Goal: Task Accomplishment & Management: Manage account settings

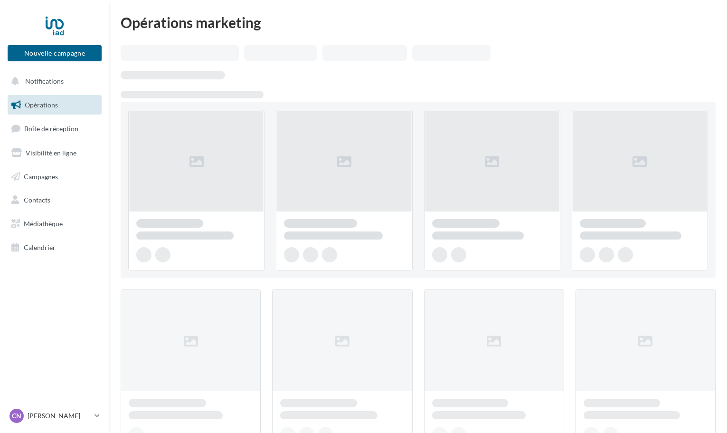
scroll to position [402, 0]
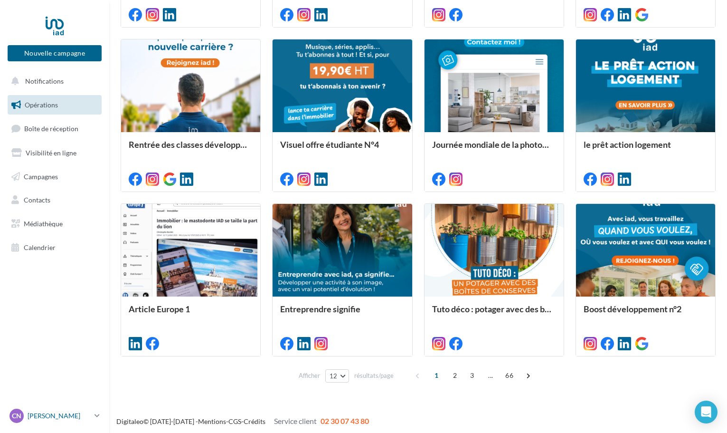
click at [90, 416] on p "[PERSON_NAME]" at bounding box center [59, 415] width 63 height 9
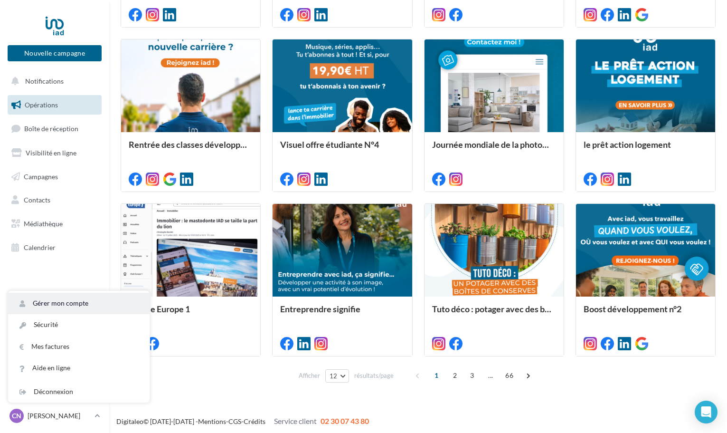
click at [55, 305] on link "Gérer mon compte" at bounding box center [78, 302] width 141 height 21
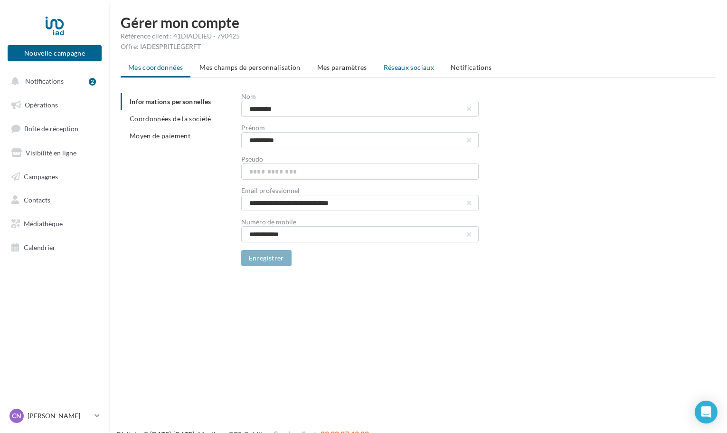
click at [394, 66] on span "Réseaux sociaux" at bounding box center [409, 67] width 50 height 8
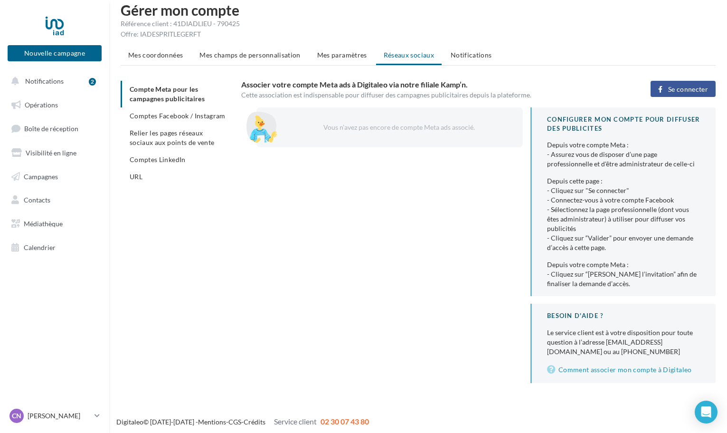
scroll to position [15, 0]
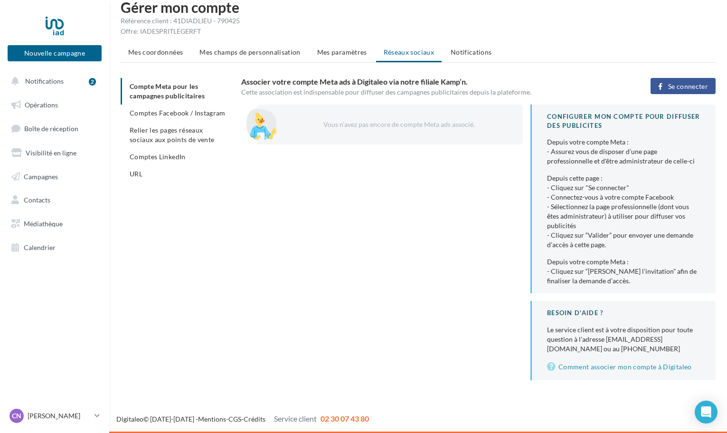
click at [672, 93] on button "Se connecter" at bounding box center [682, 86] width 65 height 16
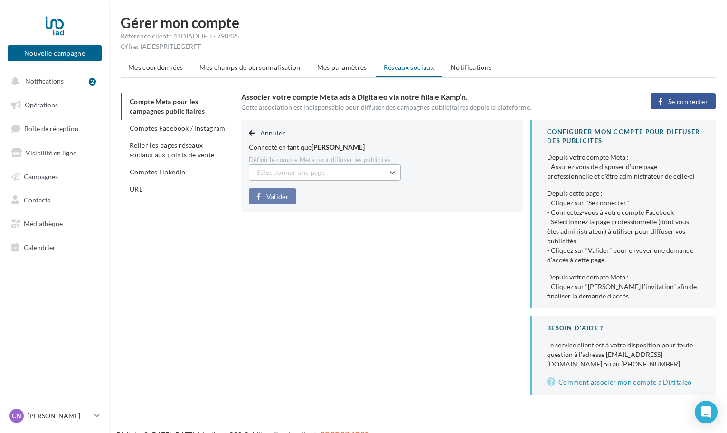
click at [357, 171] on button "Sélectionner une page" at bounding box center [325, 172] width 152 height 16
click at [345, 198] on span "[PERSON_NAME] immo (Admin)" at bounding box center [312, 196] width 96 height 8
click at [278, 196] on span "Valider" at bounding box center [277, 197] width 22 height 8
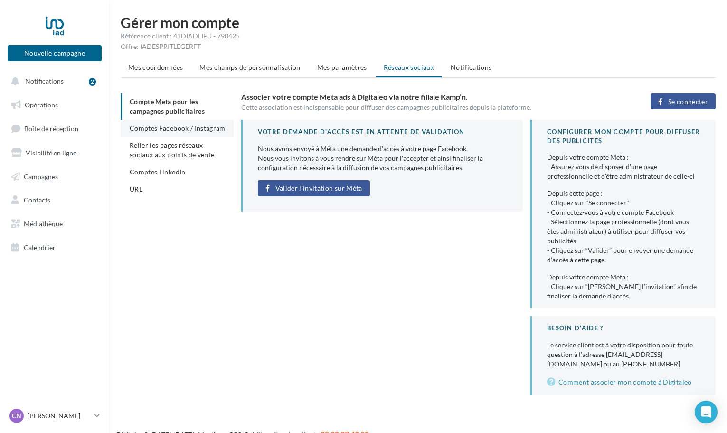
click at [192, 128] on span "Comptes Facebook / Instagram" at bounding box center [178, 128] width 96 height 8
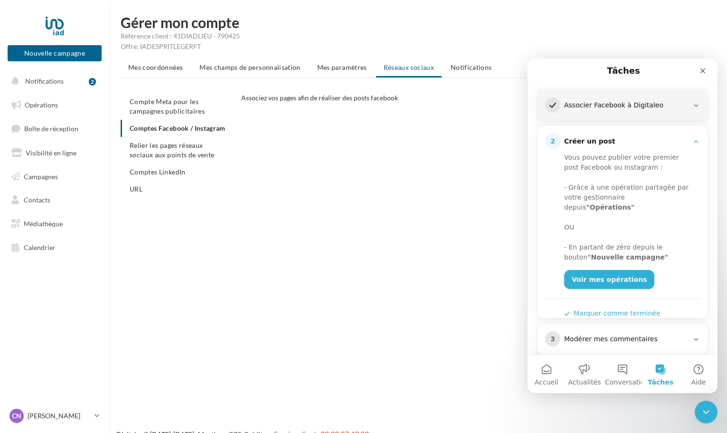
scroll to position [137, 0]
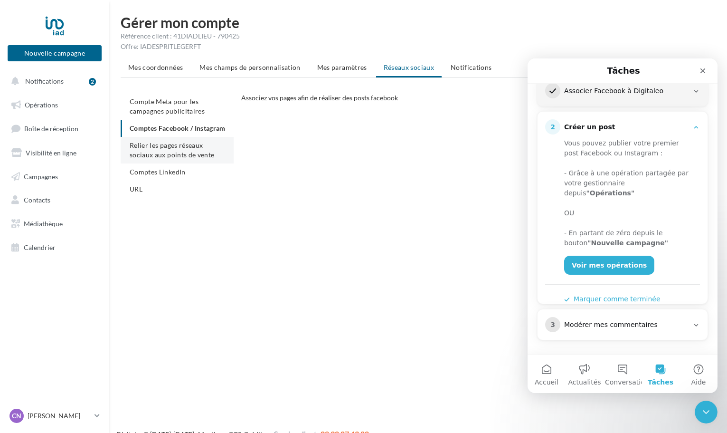
click at [168, 159] on span "Relier les pages réseaux sociaux aux points de vente" at bounding box center [172, 150] width 85 height 18
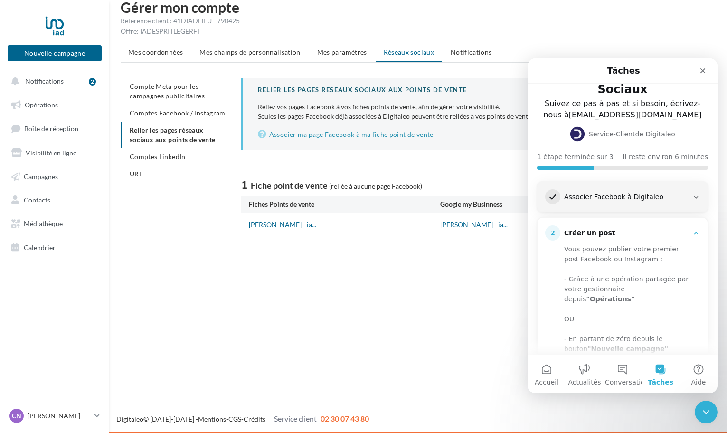
scroll to position [1, 0]
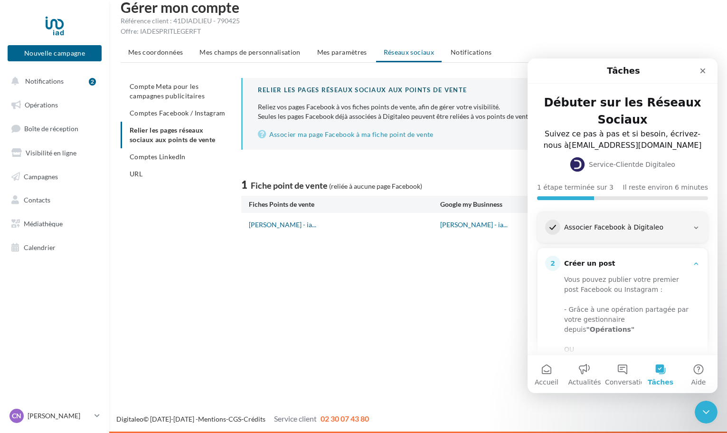
drag, startPoint x: 715, startPoint y: 100, endPoint x: 1245, endPoint y: 159, distance: 534.1
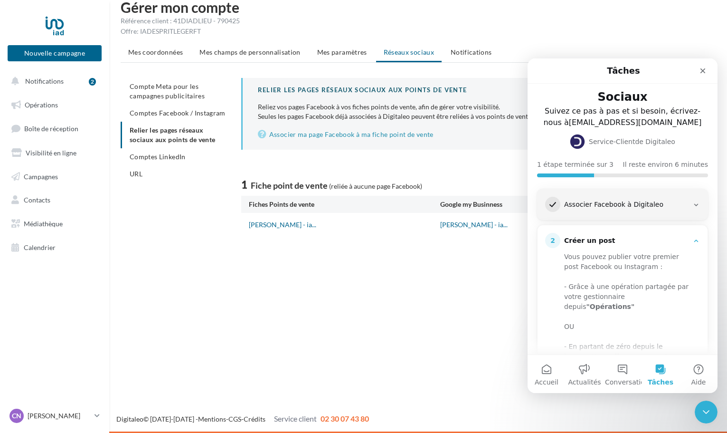
scroll to position [0, 0]
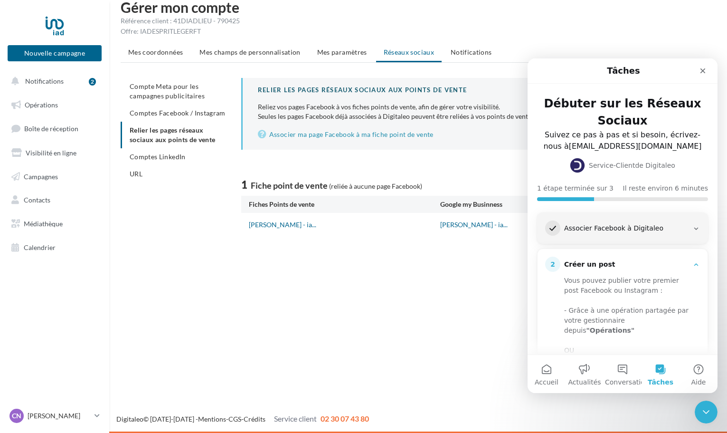
click at [681, 224] on div "Associer Facebook à Digitaleo" at bounding box center [626, 228] width 124 height 9
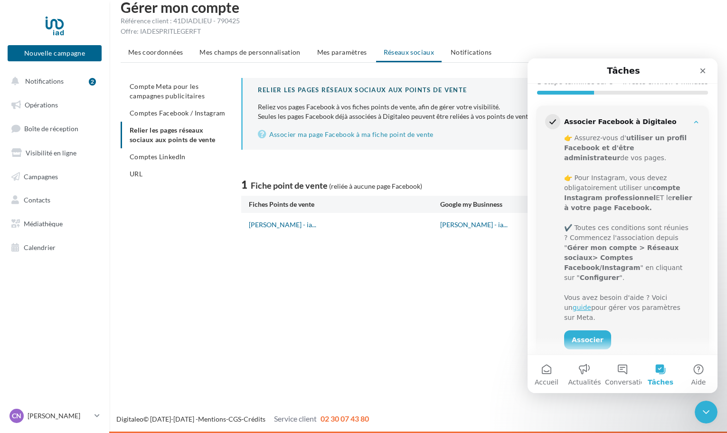
scroll to position [107, 0]
click at [571, 329] on link "Associer" at bounding box center [587, 338] width 47 height 19
click at [581, 329] on link "Associer" at bounding box center [587, 338] width 47 height 19
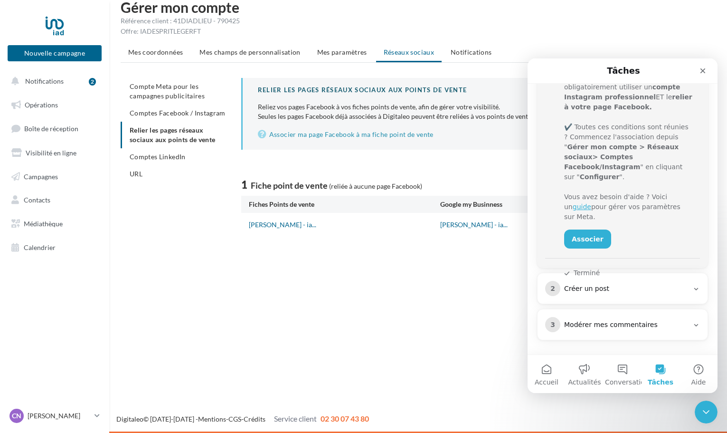
click at [622, 284] on div "Créer un post" at bounding box center [626, 288] width 124 height 9
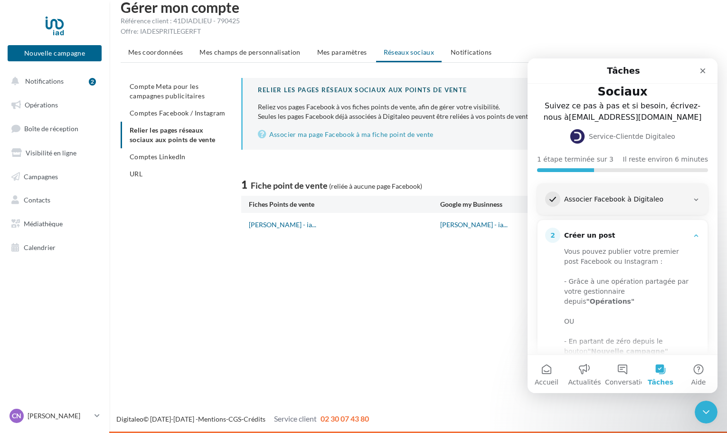
scroll to position [137, 0]
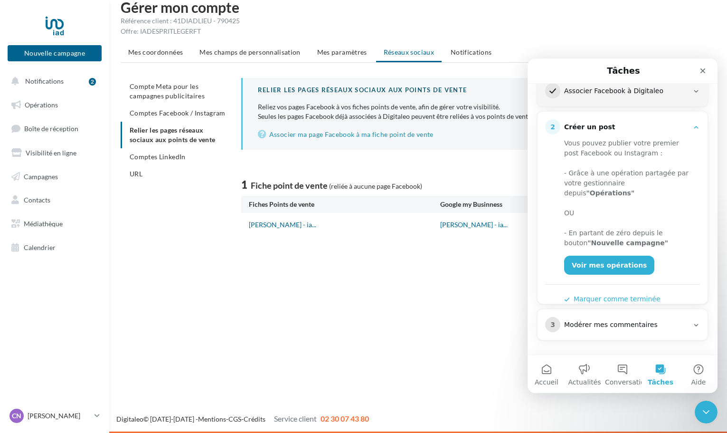
click at [609, 325] on div "Modérer mes commentaires" at bounding box center [626, 324] width 124 height 9
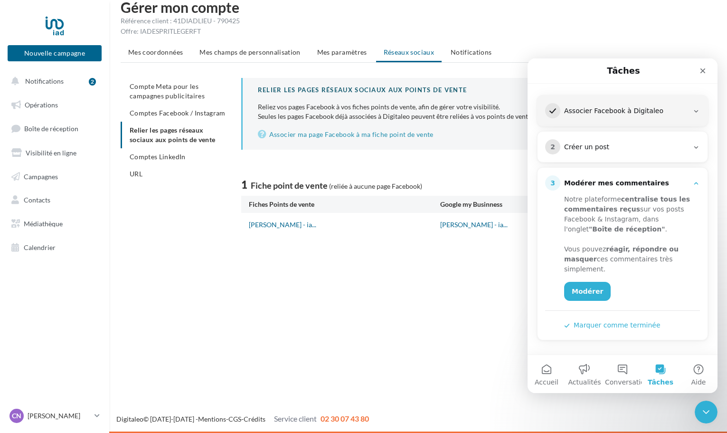
scroll to position [117, 0]
click at [571, 290] on link "Modérer" at bounding box center [587, 291] width 47 height 19
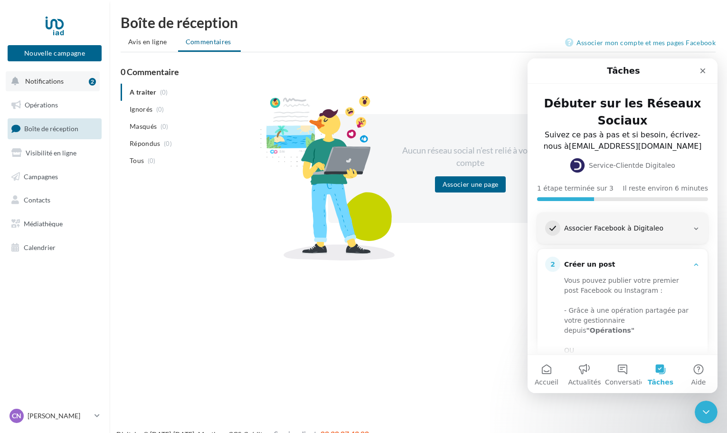
click at [62, 81] on span "Notifications" at bounding box center [44, 81] width 38 height 8
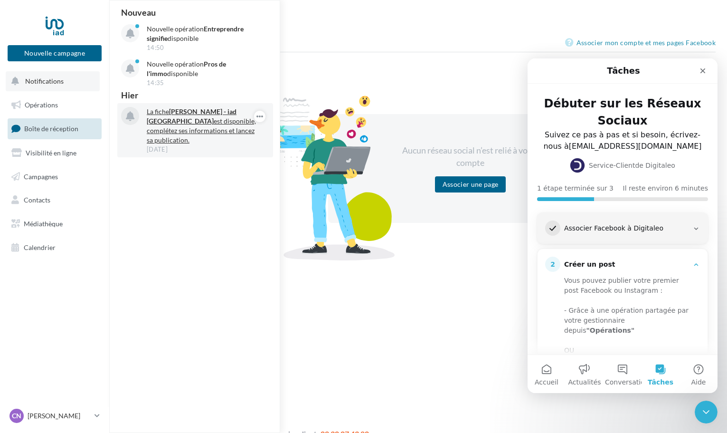
click at [216, 128] on p "La fiche Christelle NITU-BILA - iad France est disponible, complétez ses inform…" at bounding box center [202, 126] width 110 height 38
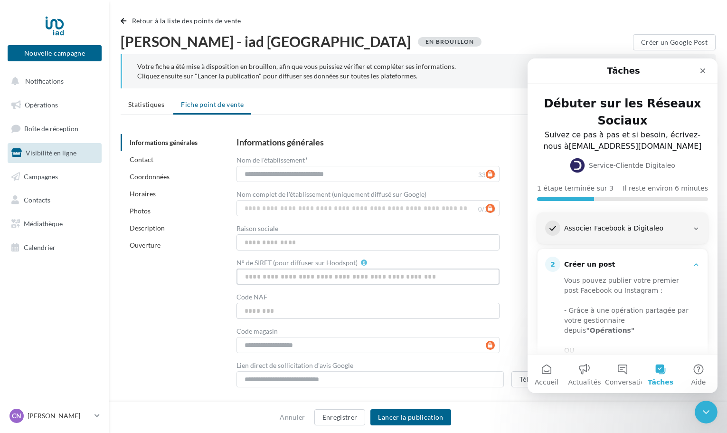
click at [346, 279] on input "N° de SIRET (pour diffuser sur Hoodspot)" at bounding box center [367, 276] width 263 height 16
type input "**********"
click at [401, 420] on button "Lancer la publication" at bounding box center [410, 417] width 80 height 16
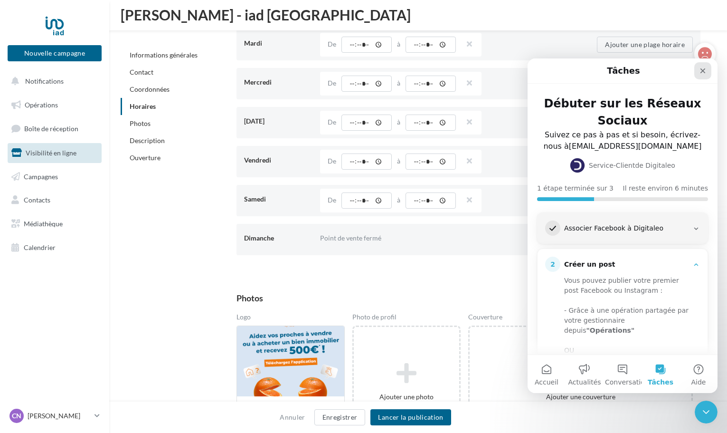
click at [700, 73] on icon "Fermer" at bounding box center [703, 71] width 8 height 8
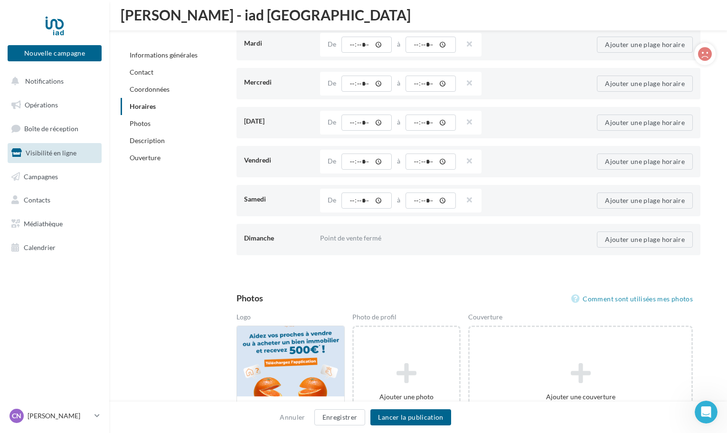
scroll to position [0, 0]
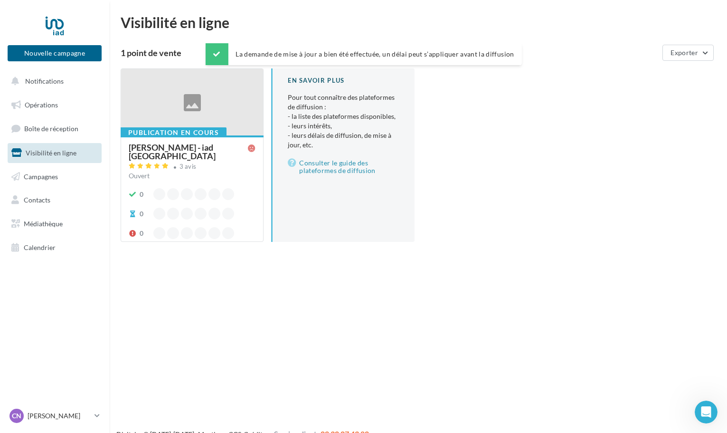
click at [219, 160] on div "[PERSON_NAME] - iad [GEOGRAPHIC_DATA]" at bounding box center [190, 152] width 123 height 19
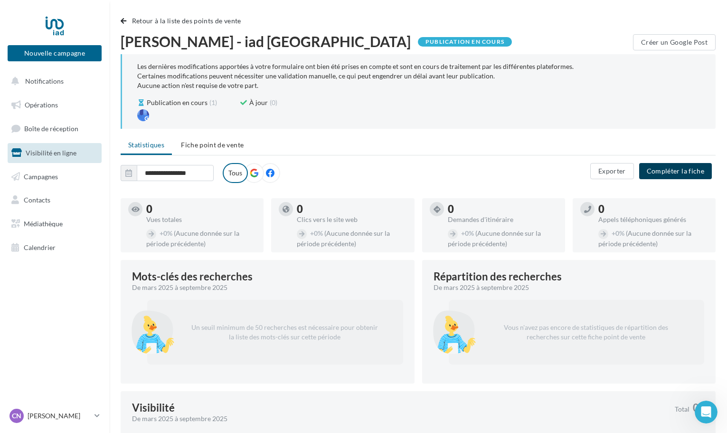
click at [689, 169] on button "Compléter la fiche" at bounding box center [675, 171] width 73 height 16
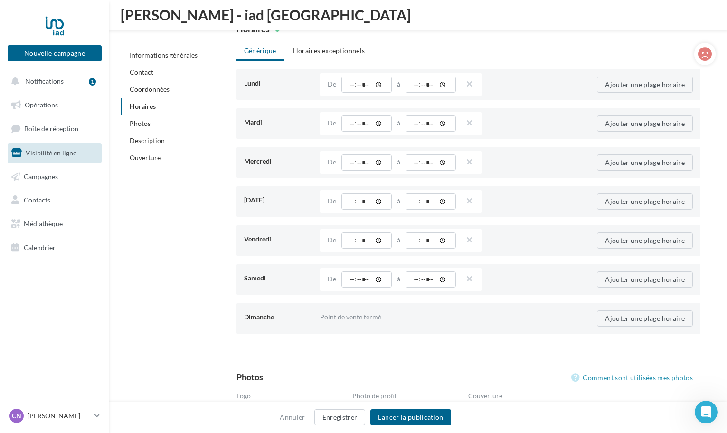
scroll to position [1000, 0]
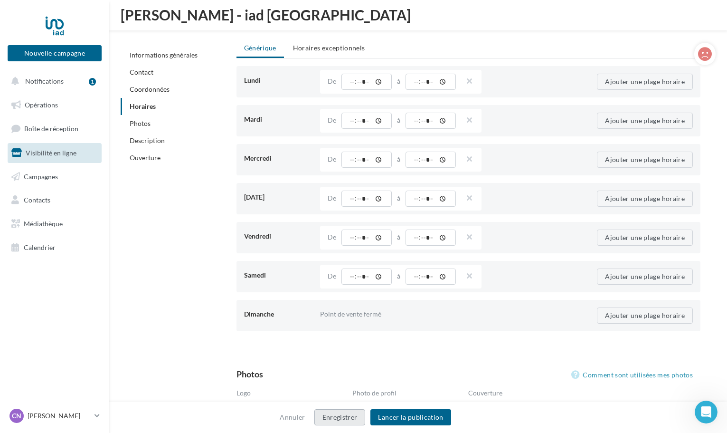
click at [343, 419] on button "Enregistrer" at bounding box center [339, 417] width 51 height 16
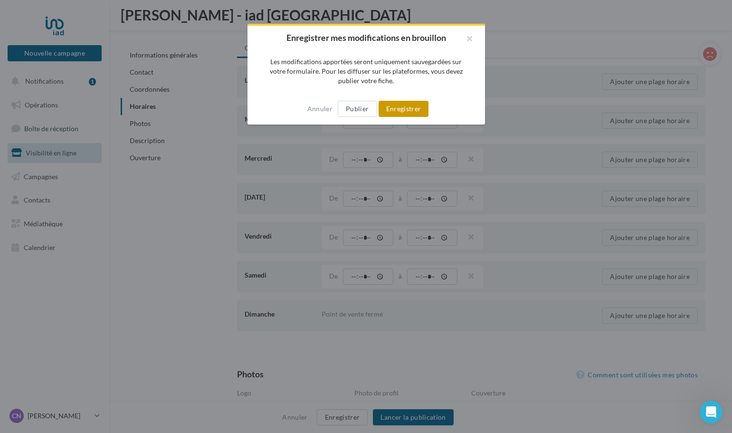
click at [407, 109] on button "Enregistrer" at bounding box center [403, 109] width 50 height 16
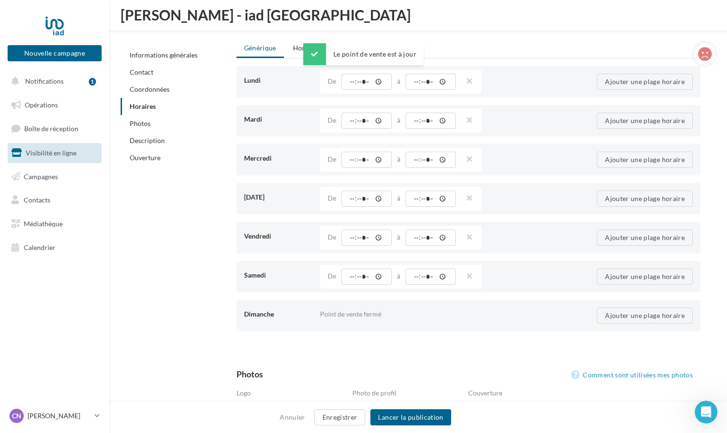
scroll to position [0, 0]
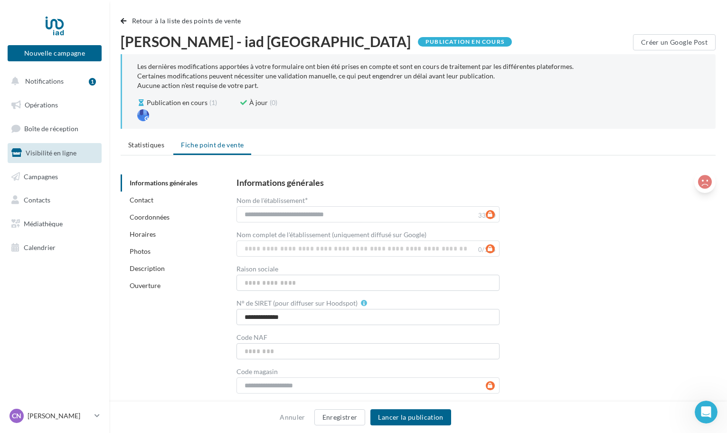
click at [708, 185] on icon at bounding box center [705, 182] width 14 height 14
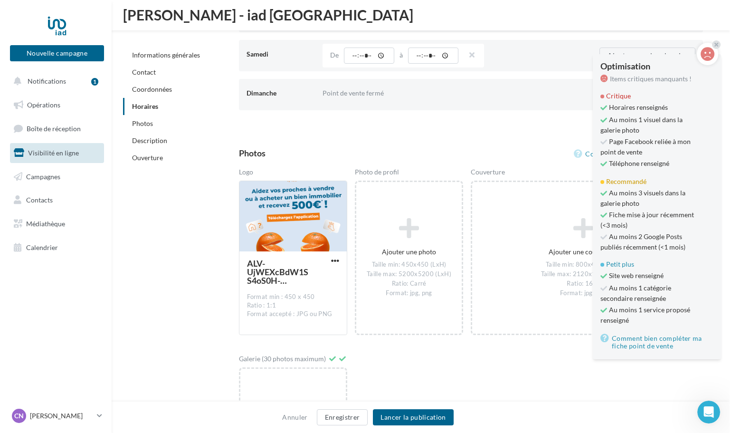
scroll to position [1226, 0]
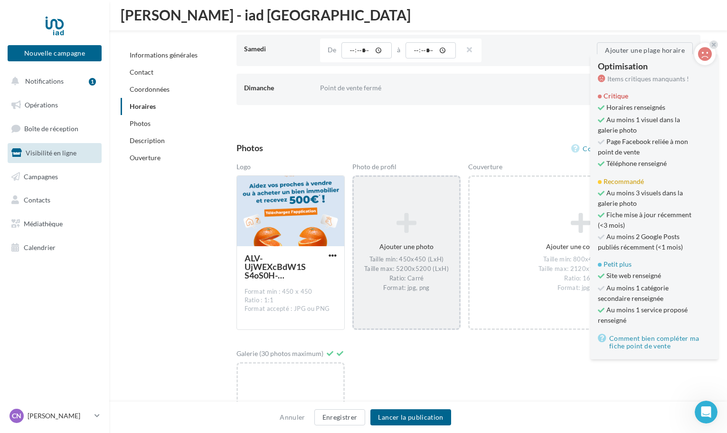
click at [430, 234] on icon at bounding box center [407, 223] width 98 height 23
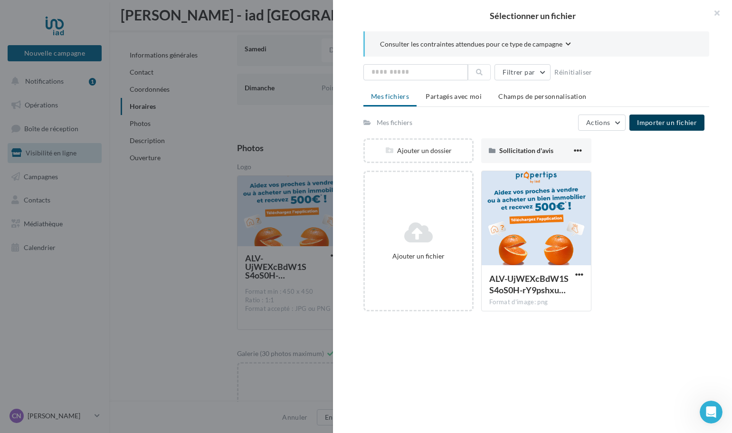
click at [670, 126] on button "Importer un fichier" at bounding box center [666, 122] width 75 height 16
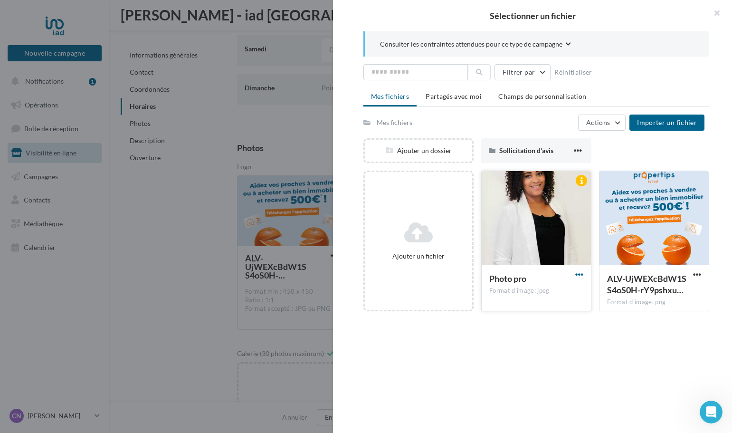
click at [577, 275] on span "button" at bounding box center [579, 274] width 8 height 8
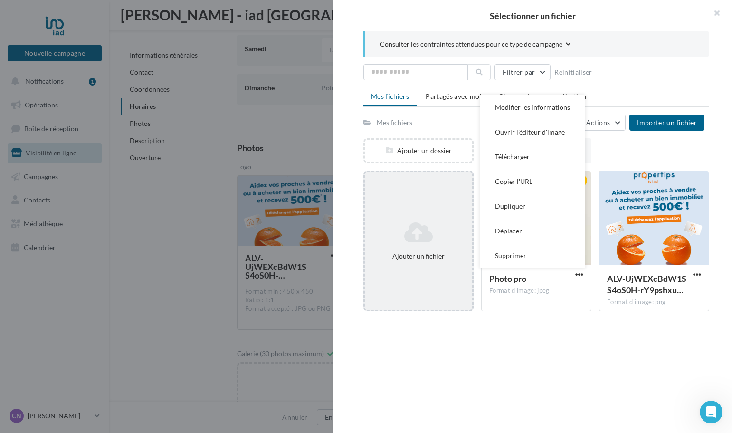
click at [424, 240] on icon at bounding box center [418, 232] width 100 height 23
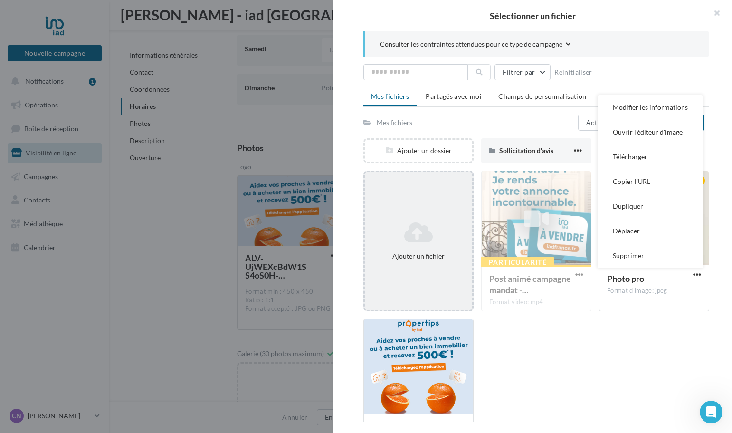
click at [420, 245] on div "Ajouter un fichier" at bounding box center [418, 240] width 107 height 47
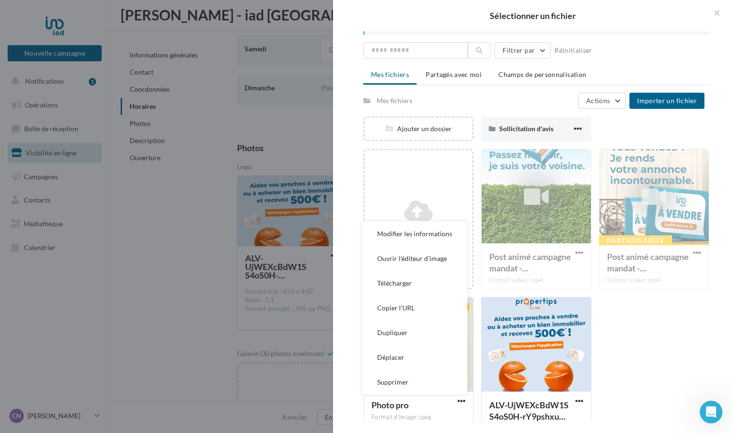
scroll to position [0, 0]
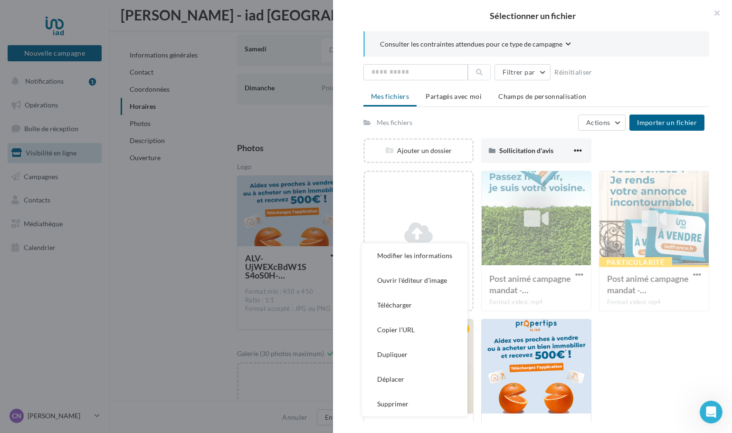
click at [671, 376] on div "Ajouter un fichier Post animé campagne mandat -… Format video: mp4 Post animé c…" at bounding box center [539, 318] width 353 height 296
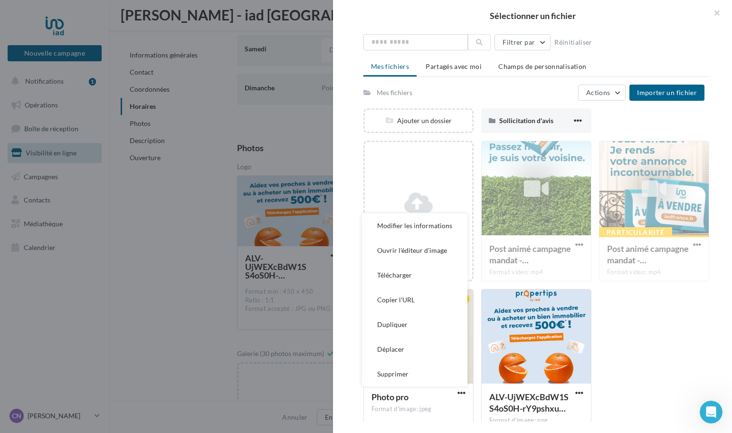
scroll to position [46, 0]
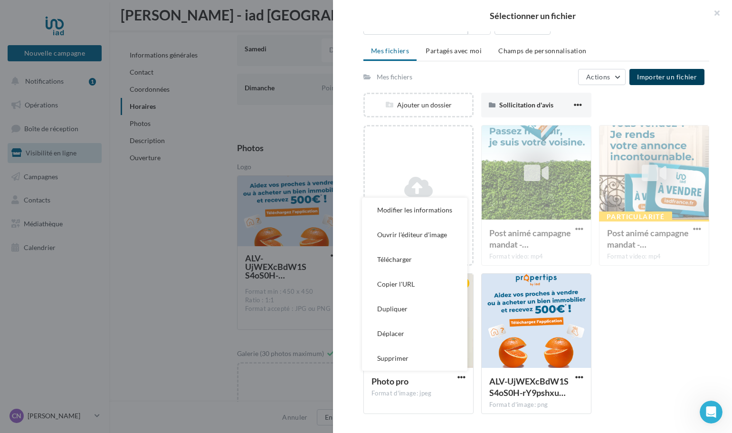
click at [653, 75] on span "Importer un fichier" at bounding box center [667, 77] width 60 height 8
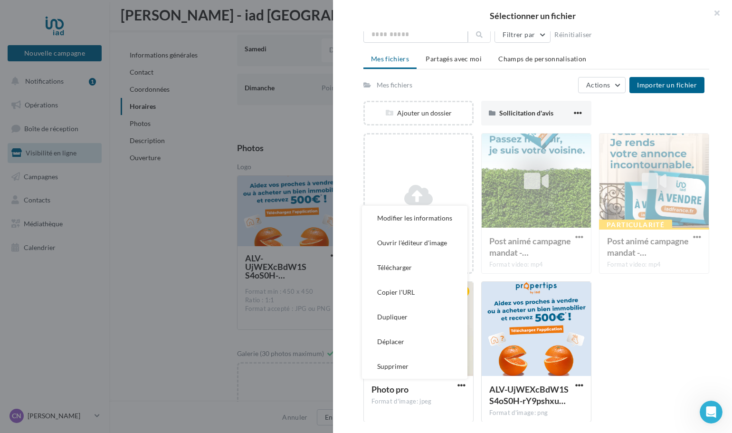
drag, startPoint x: 436, startPoint y: 10, endPoint x: 458, endPoint y: 48, distance: 44.5
click at [458, 48] on div "Sélectionner un fichier Consulter les contraintes attendues pour ce type de cam…" at bounding box center [532, 216] width 399 height 433
click at [668, 29] on div "Sélectionner un fichier" at bounding box center [532, 15] width 399 height 31
drag, startPoint x: 688, startPoint y: 9, endPoint x: 717, endPoint y: 102, distance: 97.2
click at [717, 102] on div "Sélectionner un fichier Consulter les contraintes attendues pour ce type de cam…" at bounding box center [532, 216] width 399 height 433
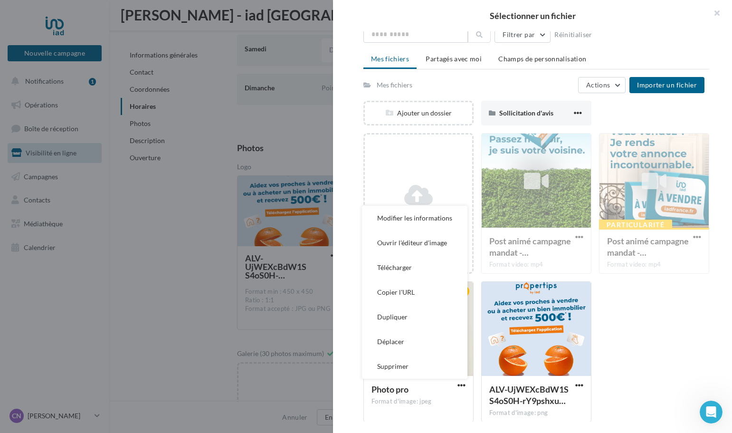
click at [661, 311] on div "Ajouter un fichier Post animé campagne mandat -… Format video: mp4 Post animé c…" at bounding box center [539, 281] width 353 height 296
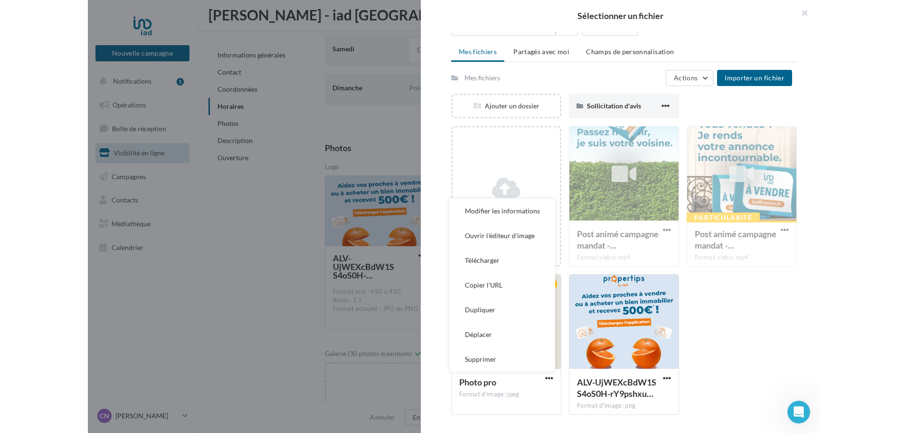
scroll to position [46, 0]
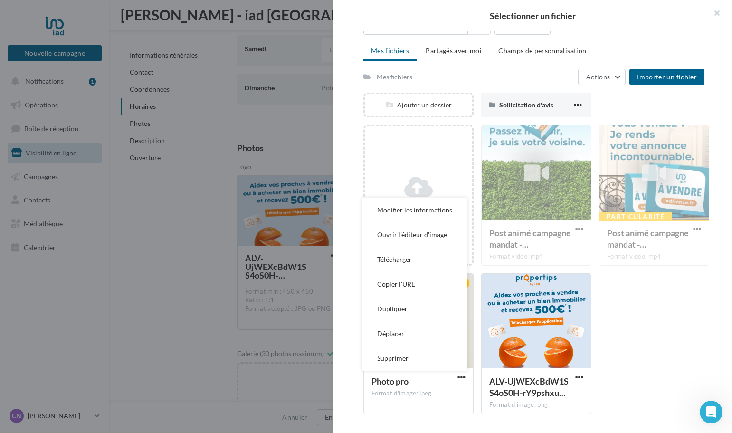
click at [666, 314] on div "Ajouter un fichier Post animé campagne mandat -… Format video: mp4 Post animé c…" at bounding box center [539, 273] width 353 height 296
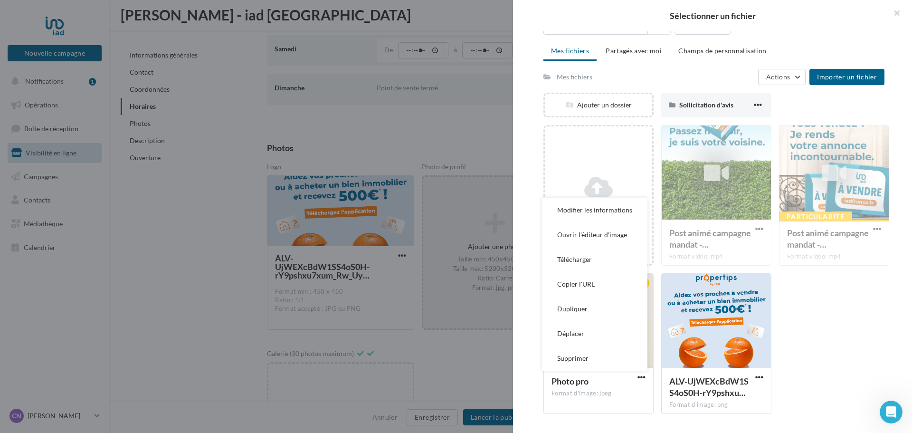
click at [731, 334] on div "Ajouter un fichier Post animé campagne mandat -… Format video: mp4 Post animé c…" at bounding box center [719, 273] width 353 height 296
click at [731, 6] on button "button" at bounding box center [893, 14] width 38 height 28
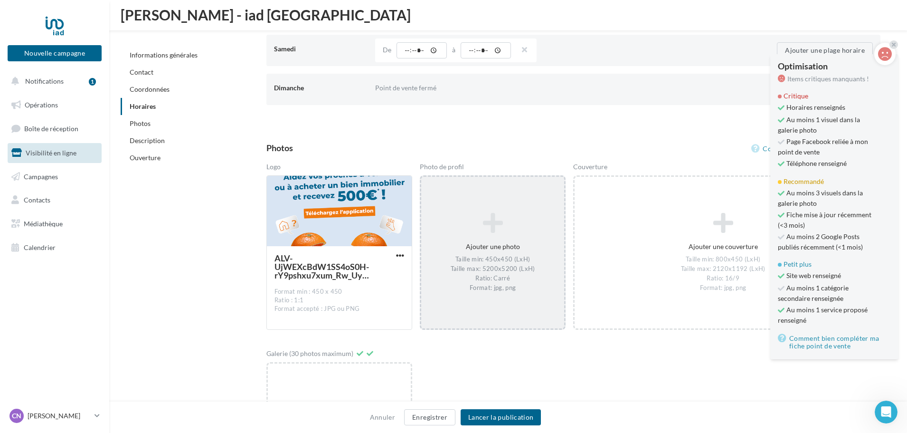
click at [502, 233] on icon at bounding box center [492, 223] width 135 height 23
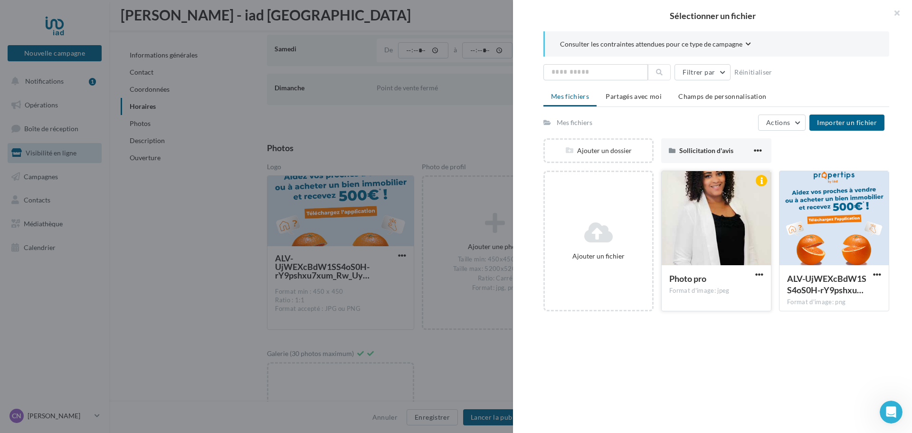
click at [704, 226] on div at bounding box center [715, 218] width 109 height 95
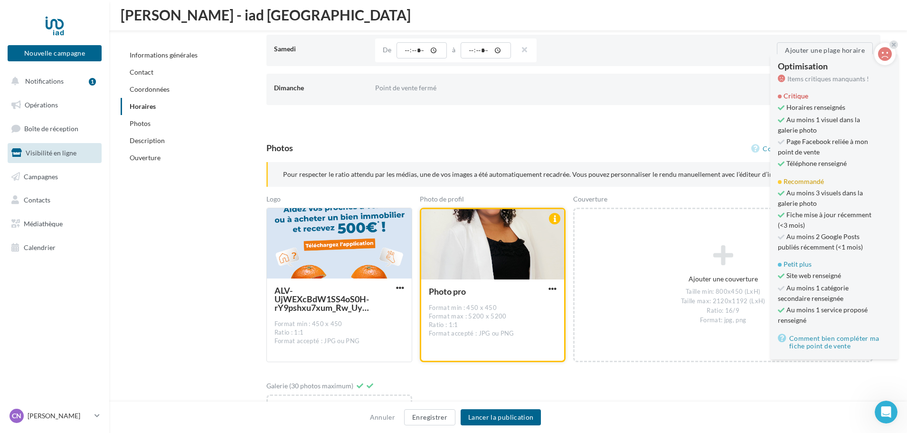
drag, startPoint x: 479, startPoint y: 237, endPoint x: 476, endPoint y: 269, distance: 31.9
click at [476, 269] on div at bounding box center [492, 244] width 143 height 71
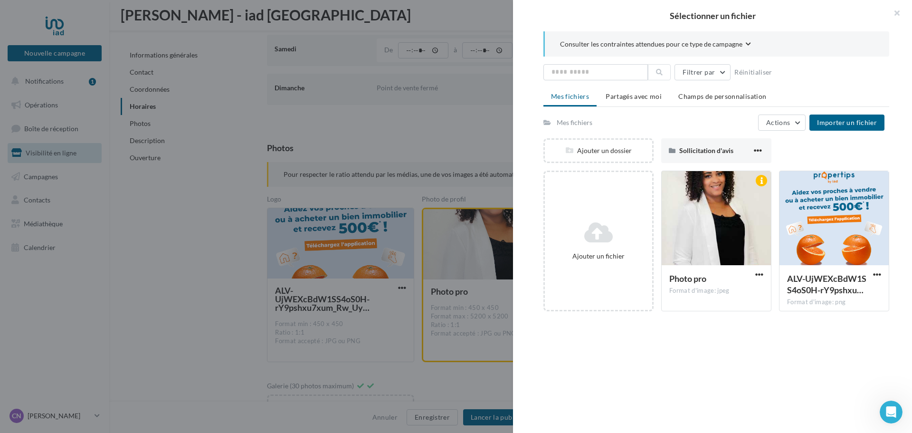
click at [470, 161] on div at bounding box center [456, 216] width 912 height 433
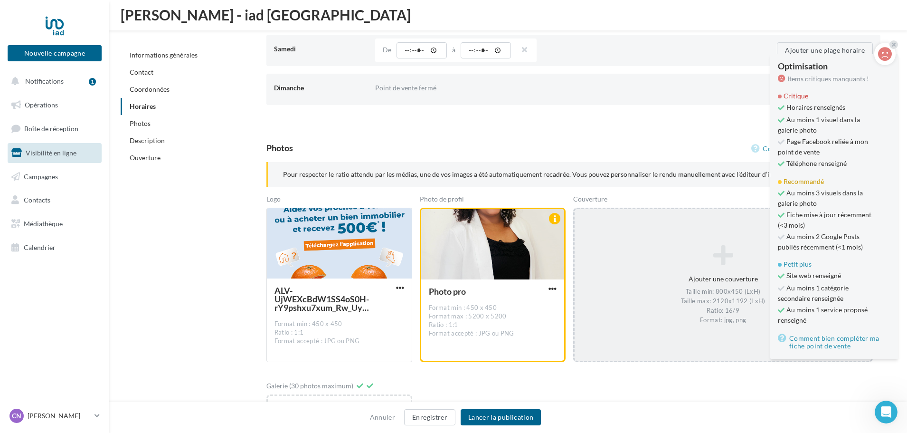
click at [716, 242] on div "Ajouter une couverture Taille min: 800x450 (LxH) Taille max: 2120x1192 (LxH) Ra…" at bounding box center [723, 284] width 297 height 89
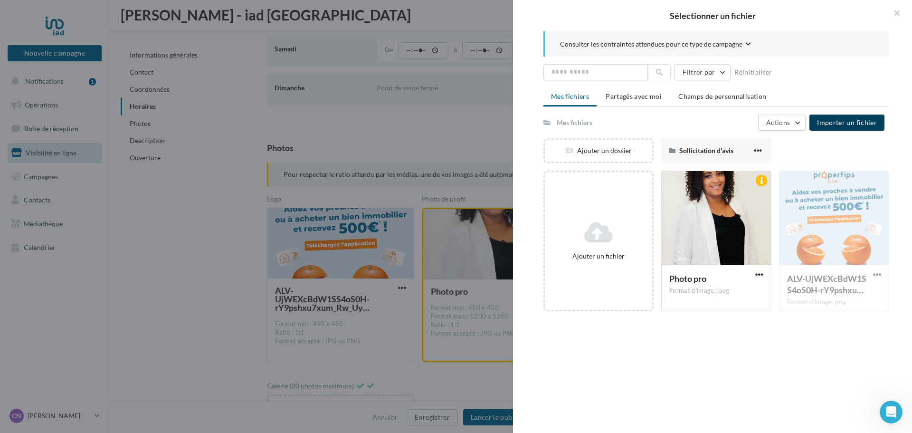
click at [731, 124] on span "Importer un fichier" at bounding box center [847, 122] width 60 height 8
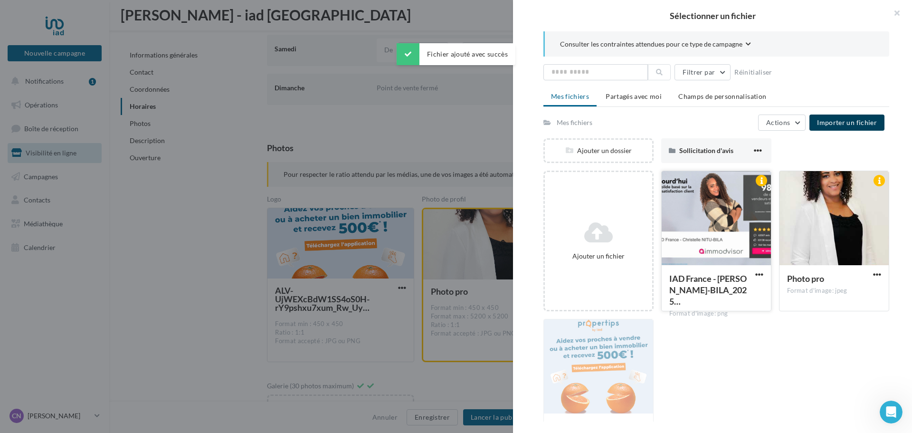
click at [714, 190] on div at bounding box center [715, 218] width 109 height 95
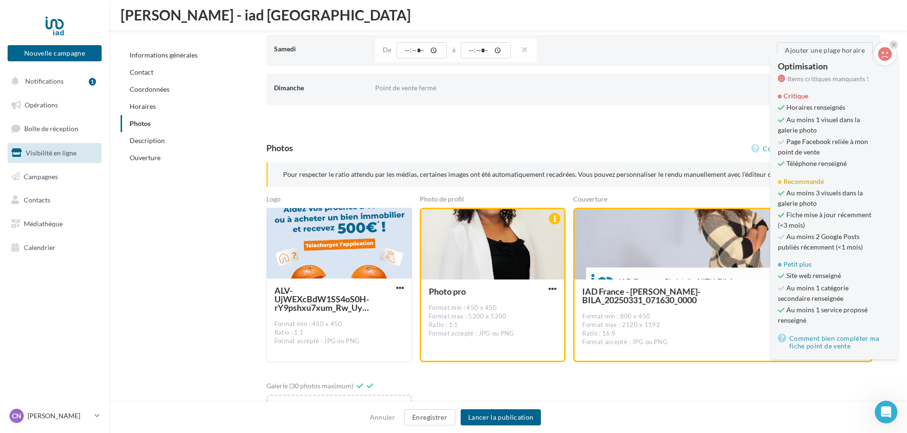
scroll to position [2012, 0]
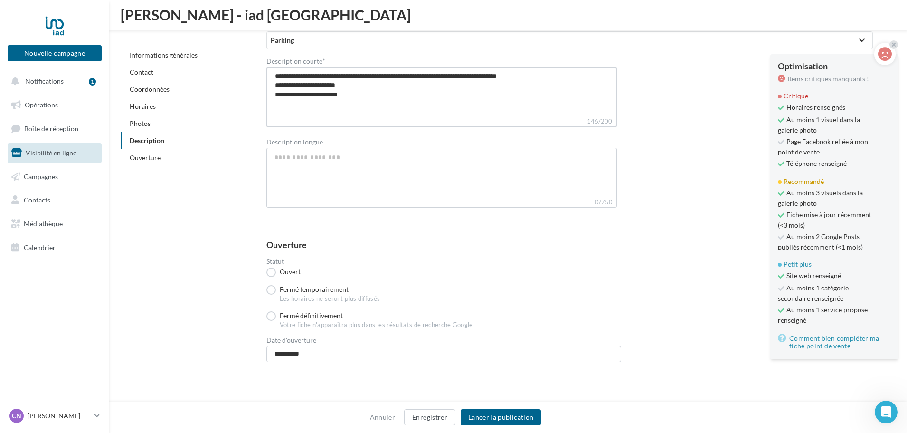
drag, startPoint x: 517, startPoint y: 76, endPoint x: 260, endPoint y: 77, distance: 256.9
type textarea "**********"
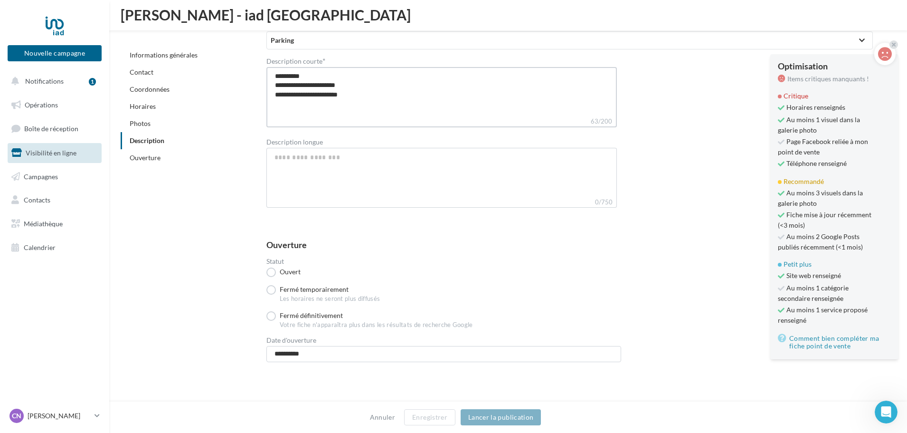
type textarea "**********"
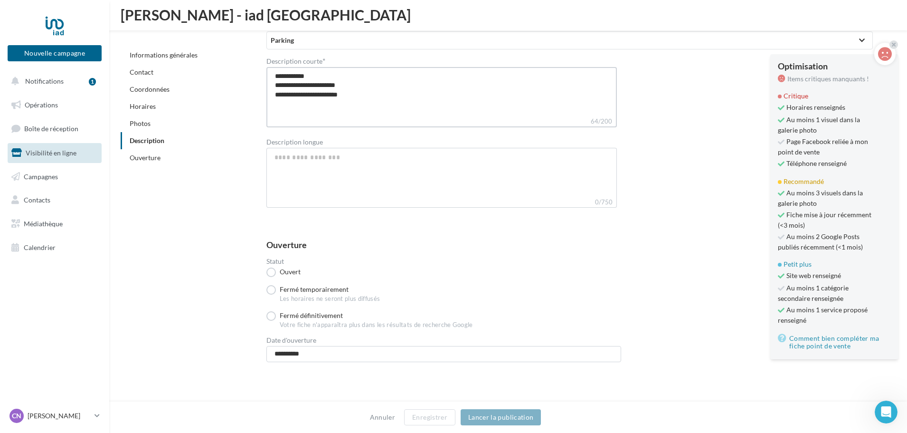
type textarea "**********"
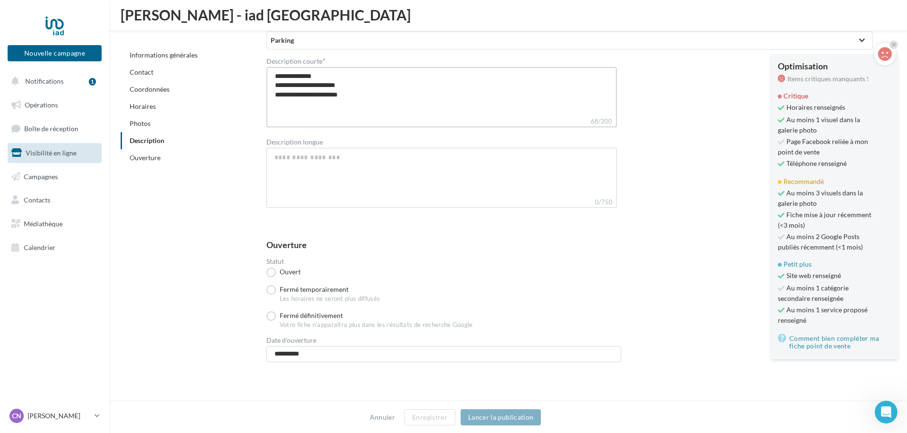
type textarea "**********"
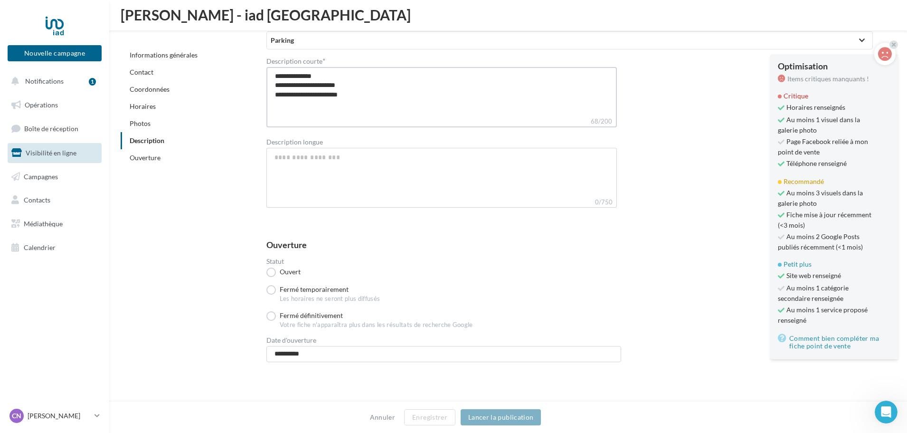
type textarea "**********"
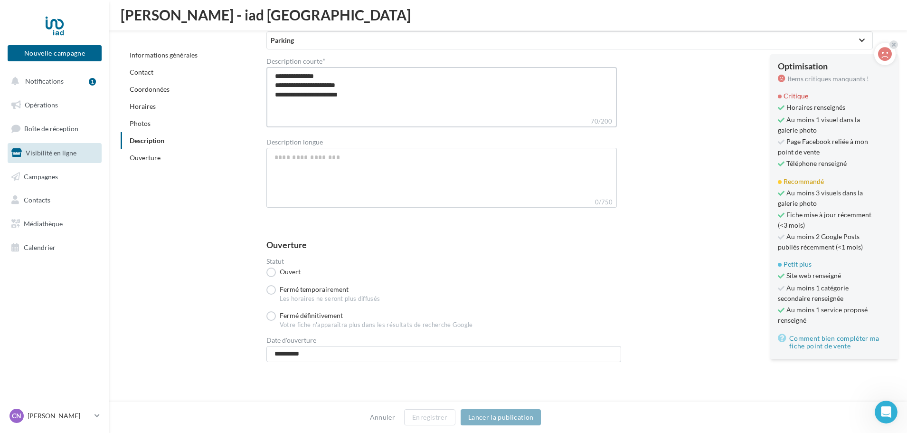
type textarea "**********"
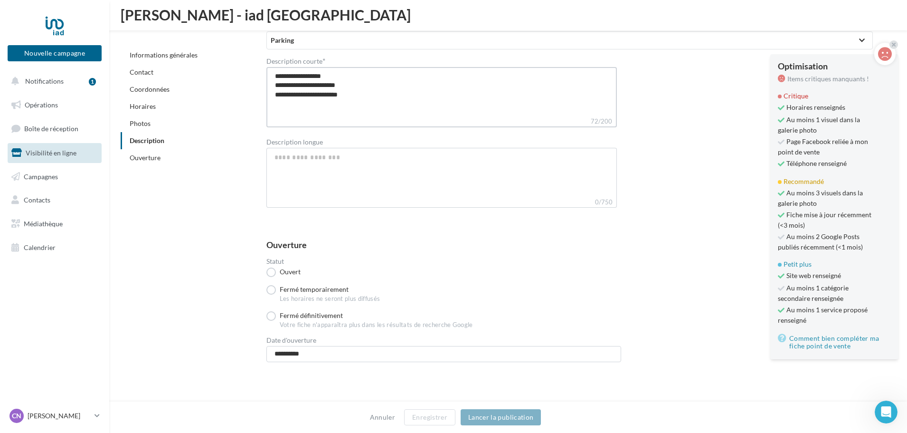
type textarea "**********"
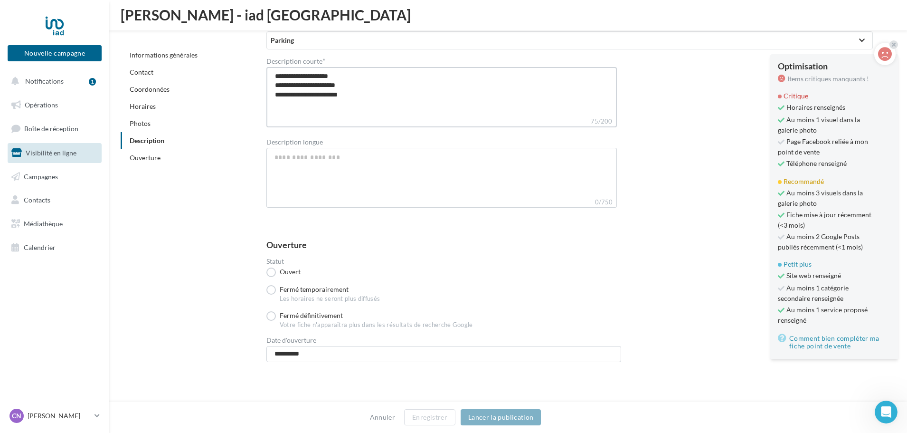
type textarea "**********"
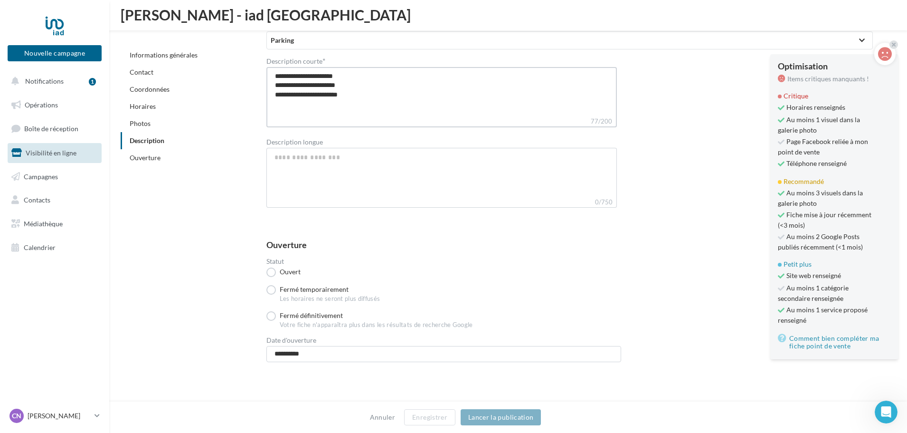
type textarea "**********"
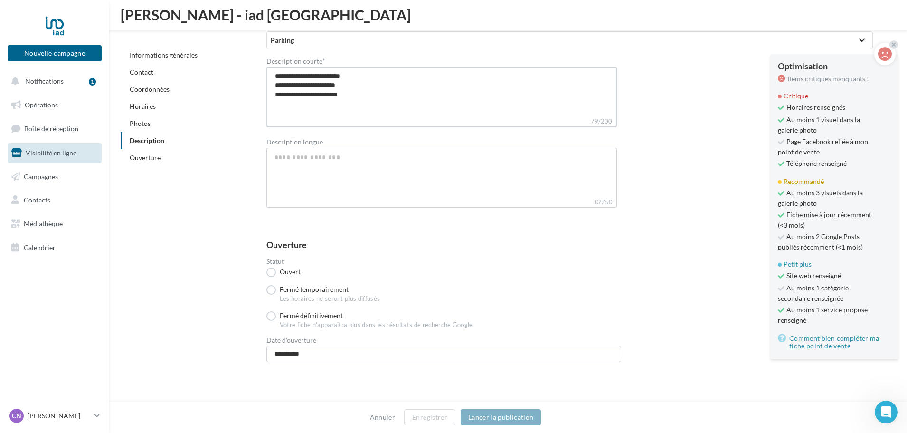
type textarea "**********"
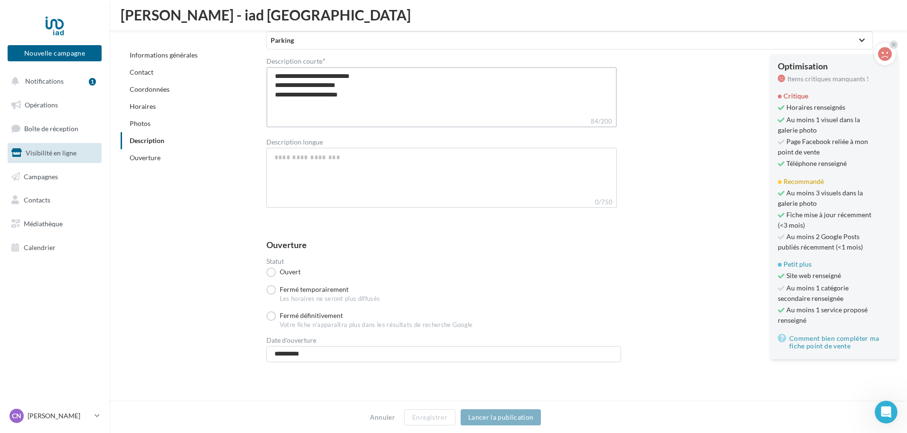
type textarea "**********"
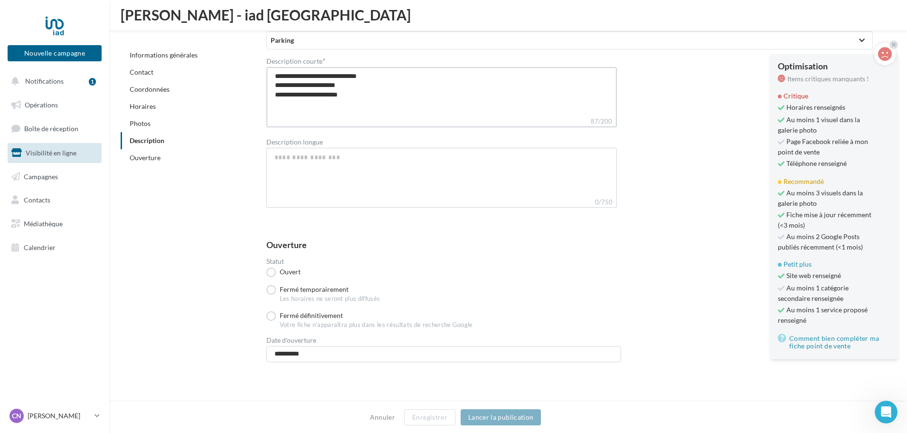
type textarea "**********"
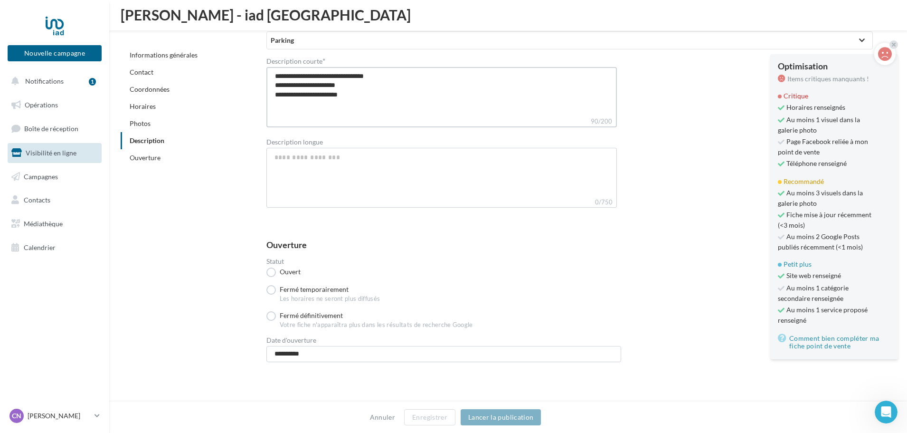
type textarea "**********"
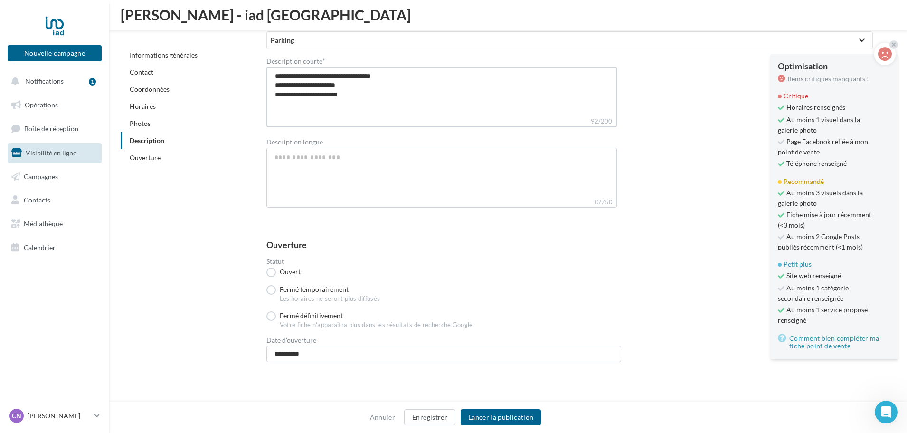
type textarea "**********"
click at [319, 95] on textarea "**********" at bounding box center [441, 91] width 350 height 49
type textarea "**********"
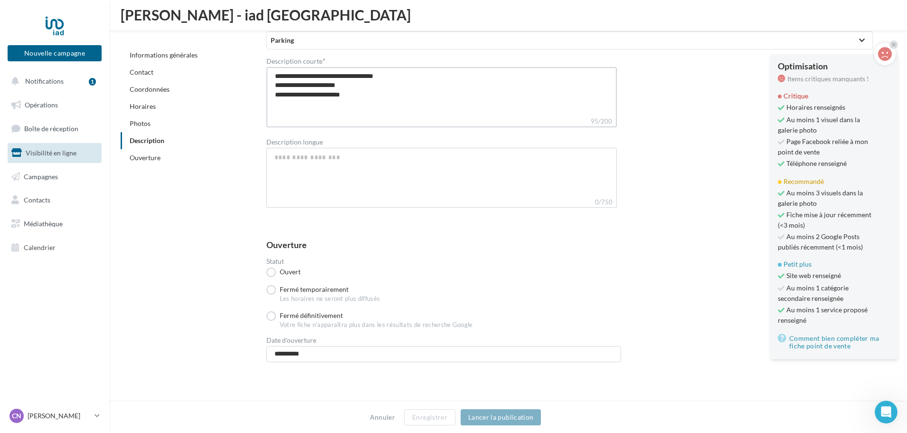
type textarea "**********"
click at [405, 77] on textarea "**********" at bounding box center [441, 91] width 350 height 49
type textarea "**********"
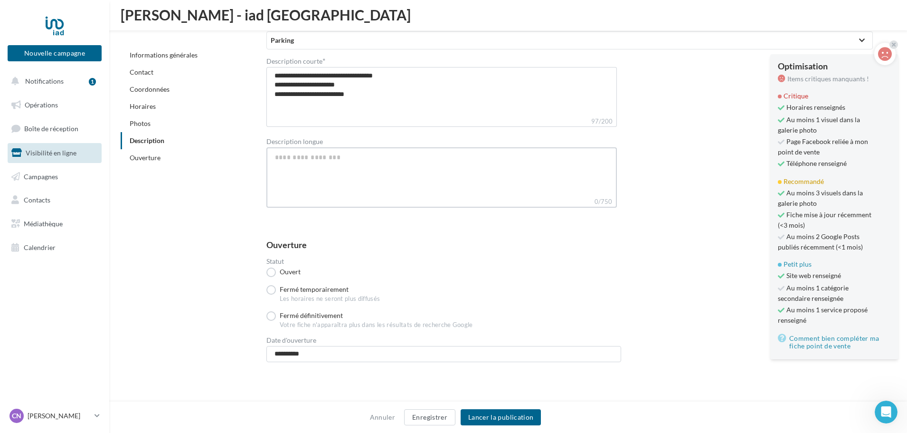
click at [493, 176] on textarea "Description longue" at bounding box center [441, 171] width 350 height 49
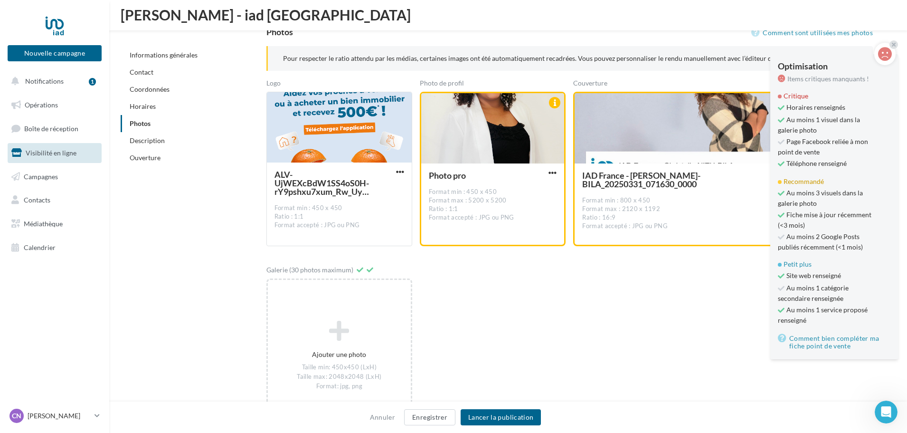
scroll to position [1350, 0]
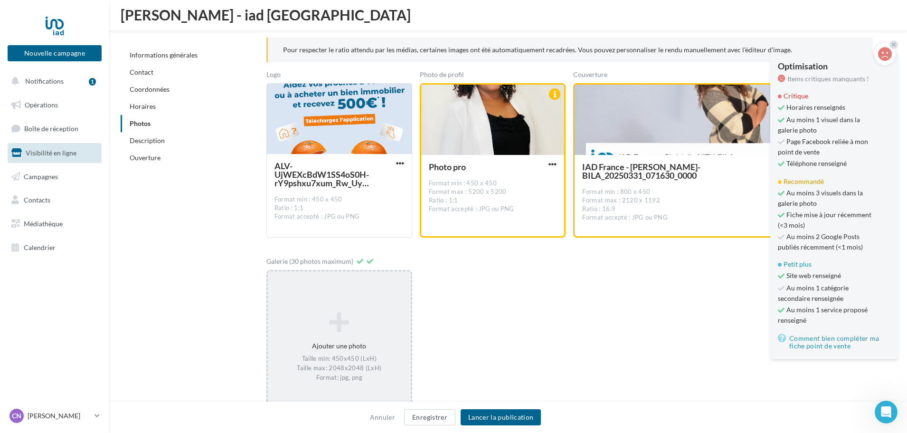
click at [339, 357] on div "Taille min: 450x450 (LxH) Taille max: 2048x2048 (LxH) Format: jpg, png" at bounding box center [339, 369] width 135 height 28
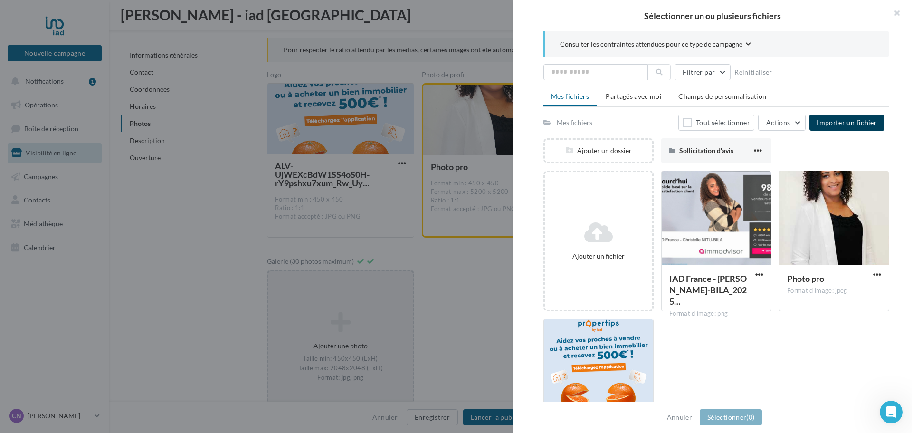
click at [731, 123] on span "Importer un fichier" at bounding box center [847, 122] width 60 height 8
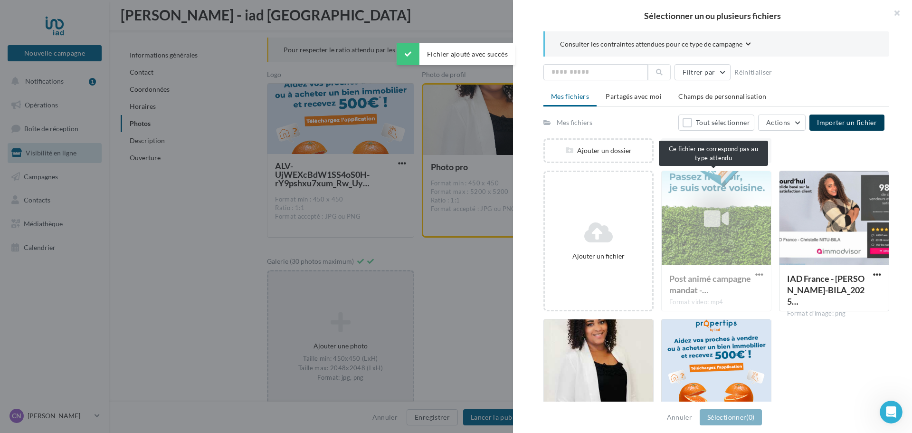
click at [690, 223] on div "Post animé campagne mandat -… Format video: mp4" at bounding box center [716, 240] width 110 height 141
click at [731, 199] on div "Post animé campagne mandat -… Format video: mp4" at bounding box center [716, 240] width 110 height 141
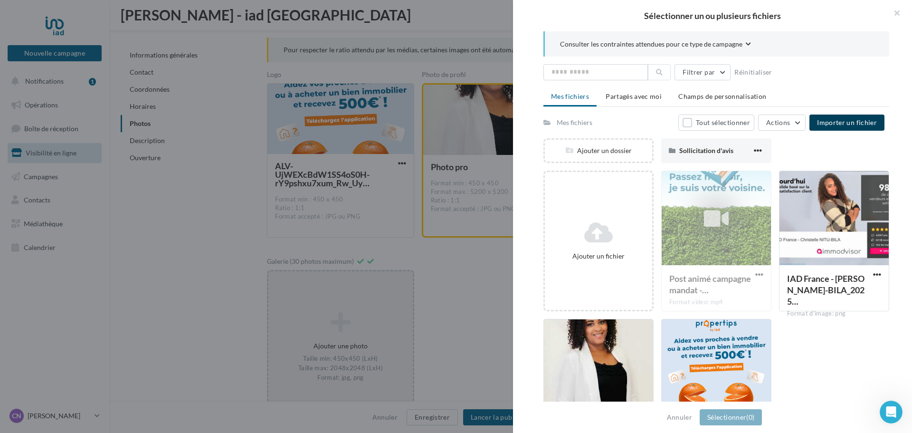
click at [731, 199] on div "Post animé campagne mandat -… Format video: mp4" at bounding box center [716, 240] width 110 height 141
click at [486, 315] on div at bounding box center [456, 216] width 912 height 433
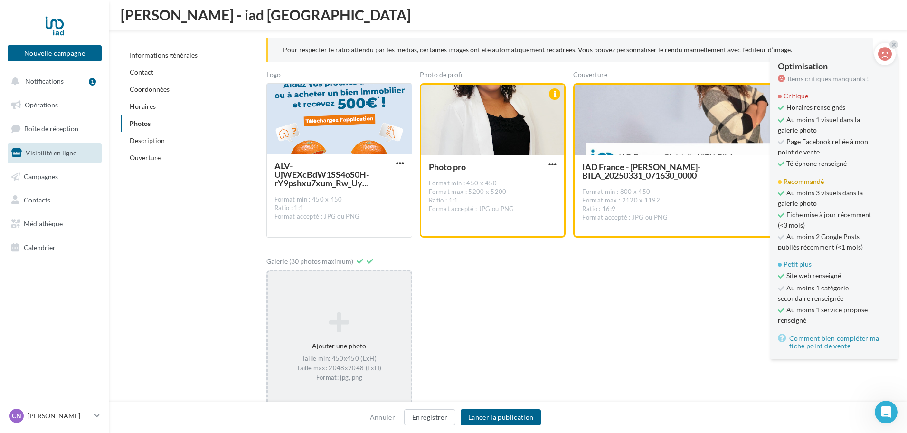
click at [357, 333] on icon at bounding box center [339, 322] width 135 height 23
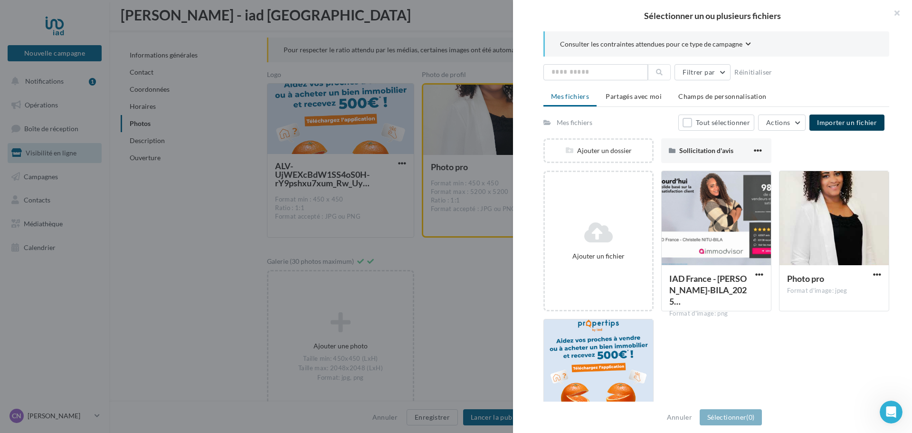
click at [731, 119] on span "Importer un fichier" at bounding box center [847, 122] width 60 height 8
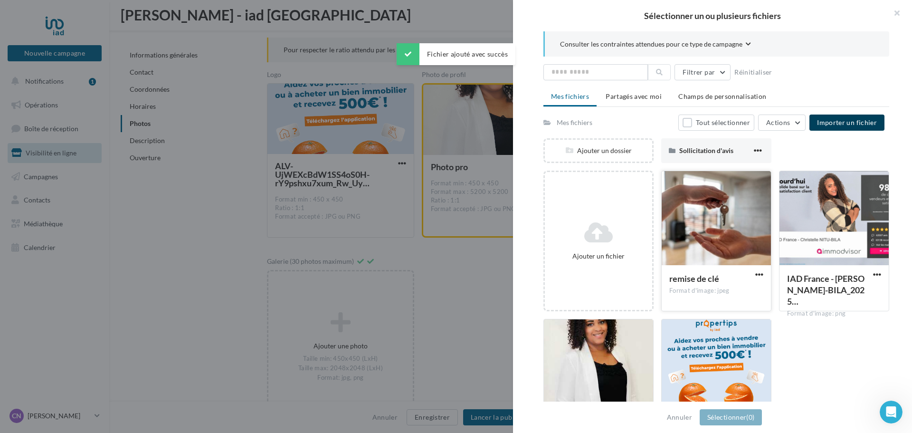
click at [731, 227] on div at bounding box center [715, 218] width 109 height 95
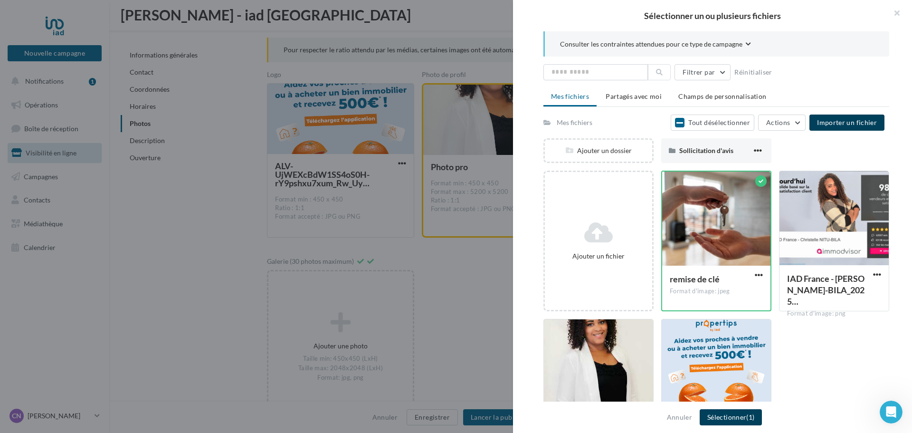
click at [731, 415] on span "(1)" at bounding box center [750, 417] width 8 height 8
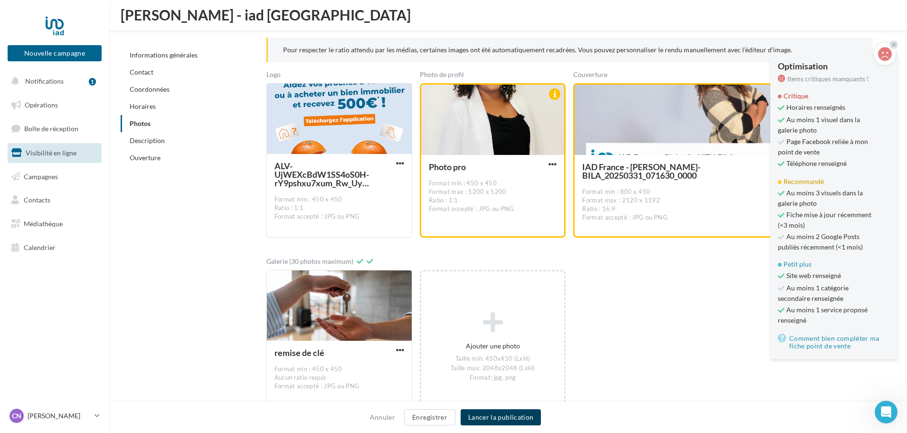
click at [501, 415] on button "Lancer la publication" at bounding box center [501, 417] width 80 height 16
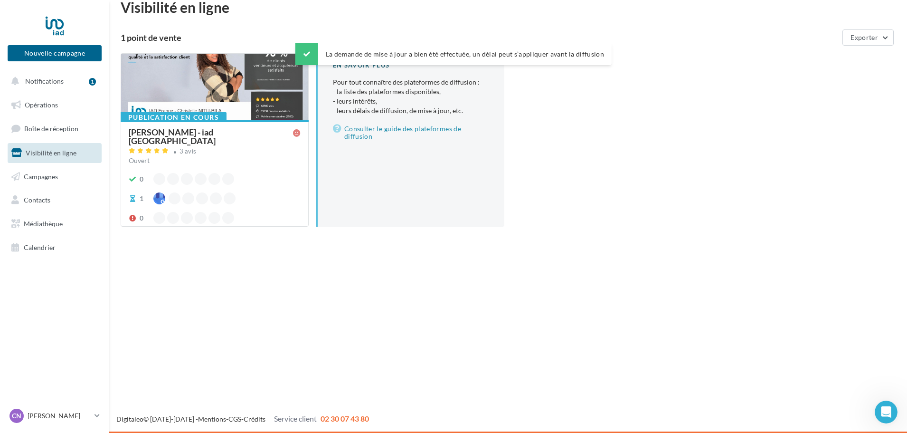
scroll to position [15, 0]
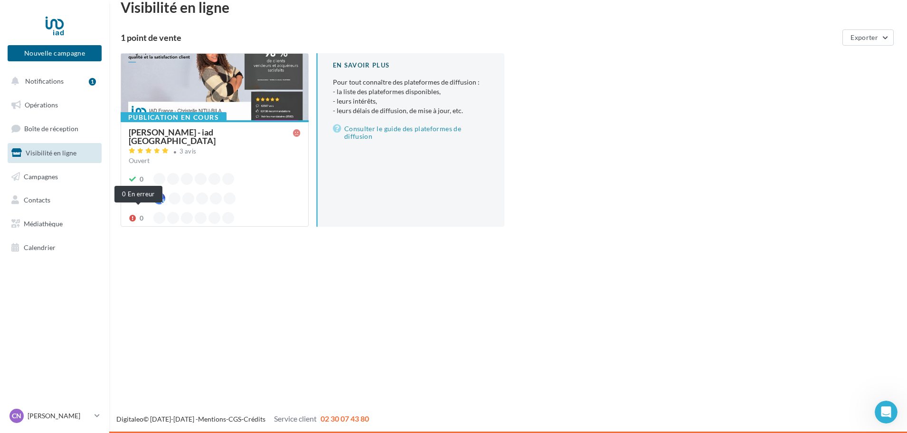
click at [131, 215] on icon at bounding box center [133, 218] width 8 height 7
